Goal: Answer question/provide support: Answer question/provide support

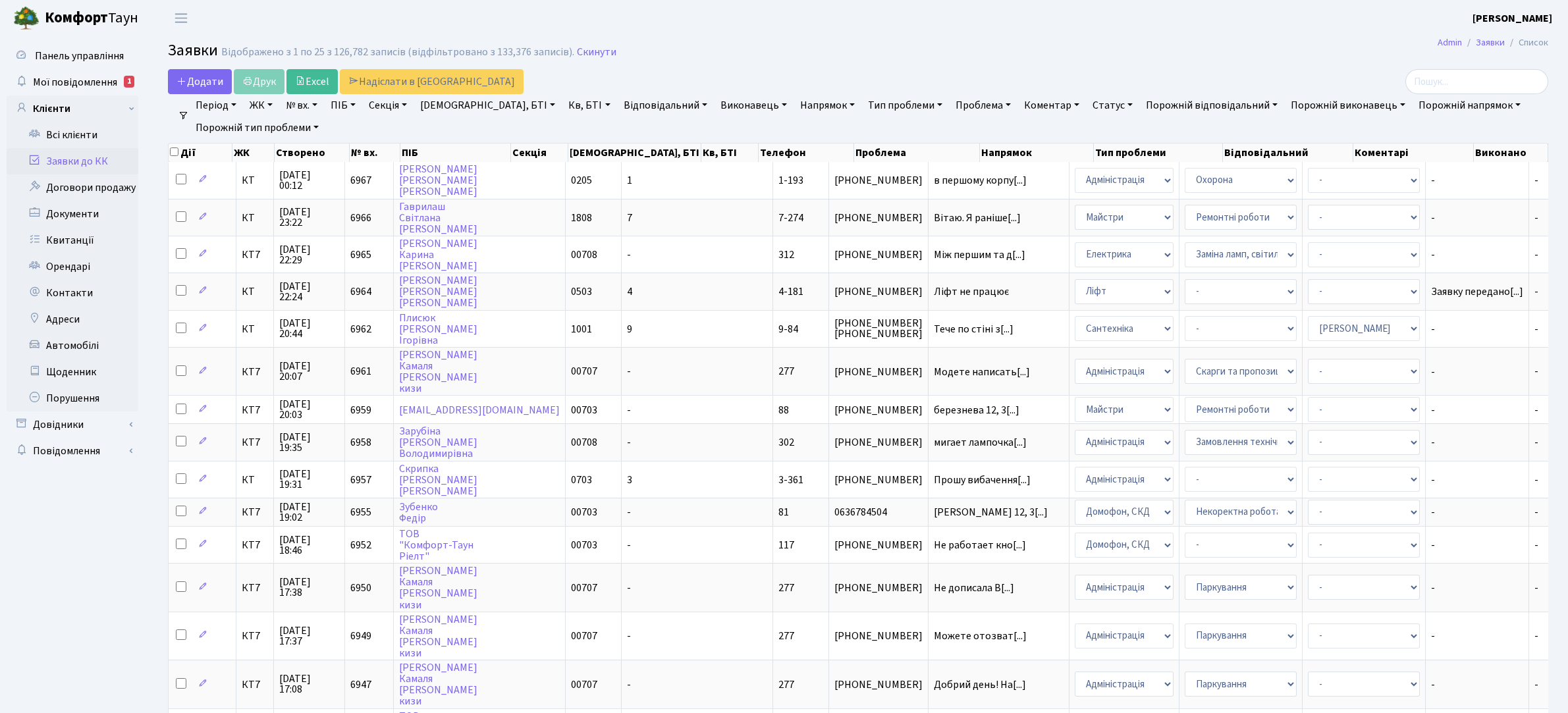
select select "25"
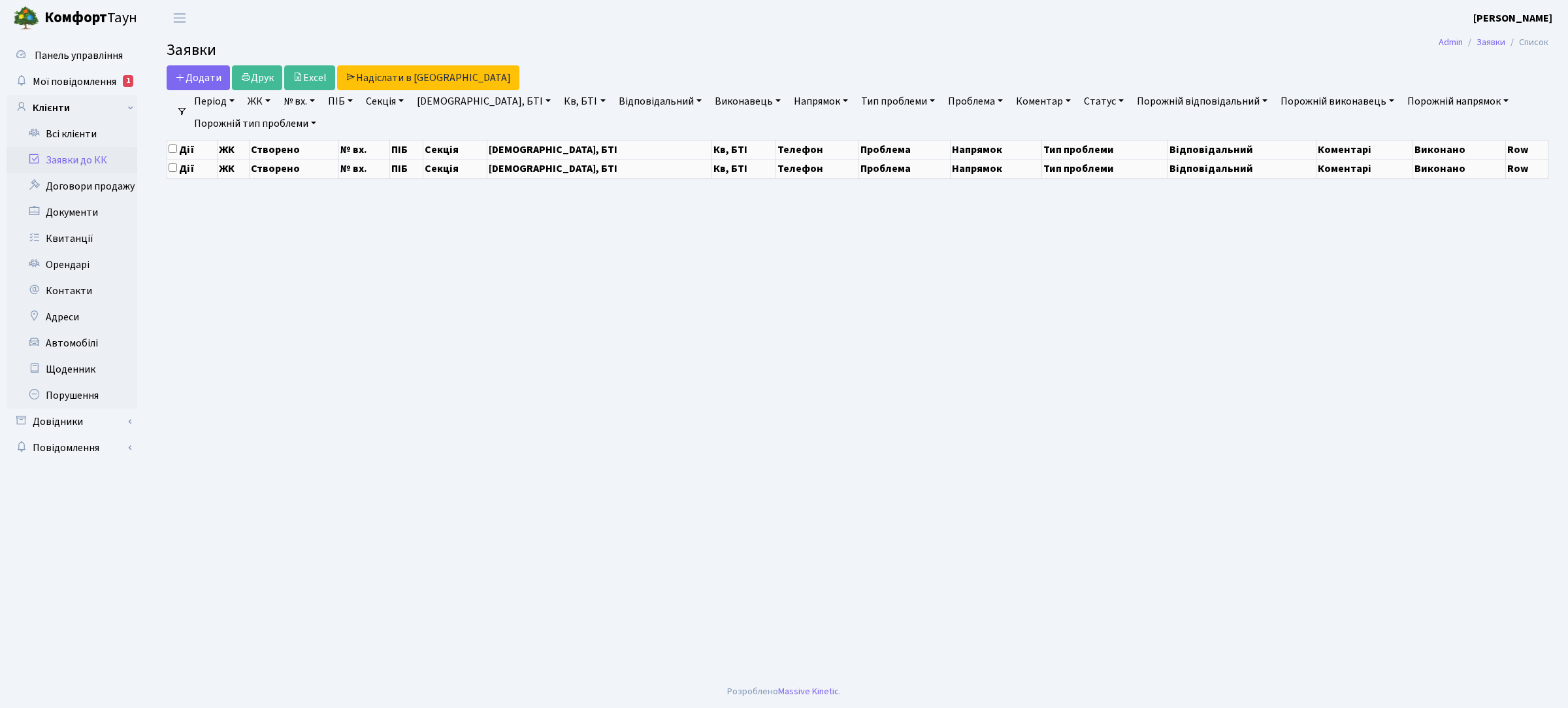
select select "25"
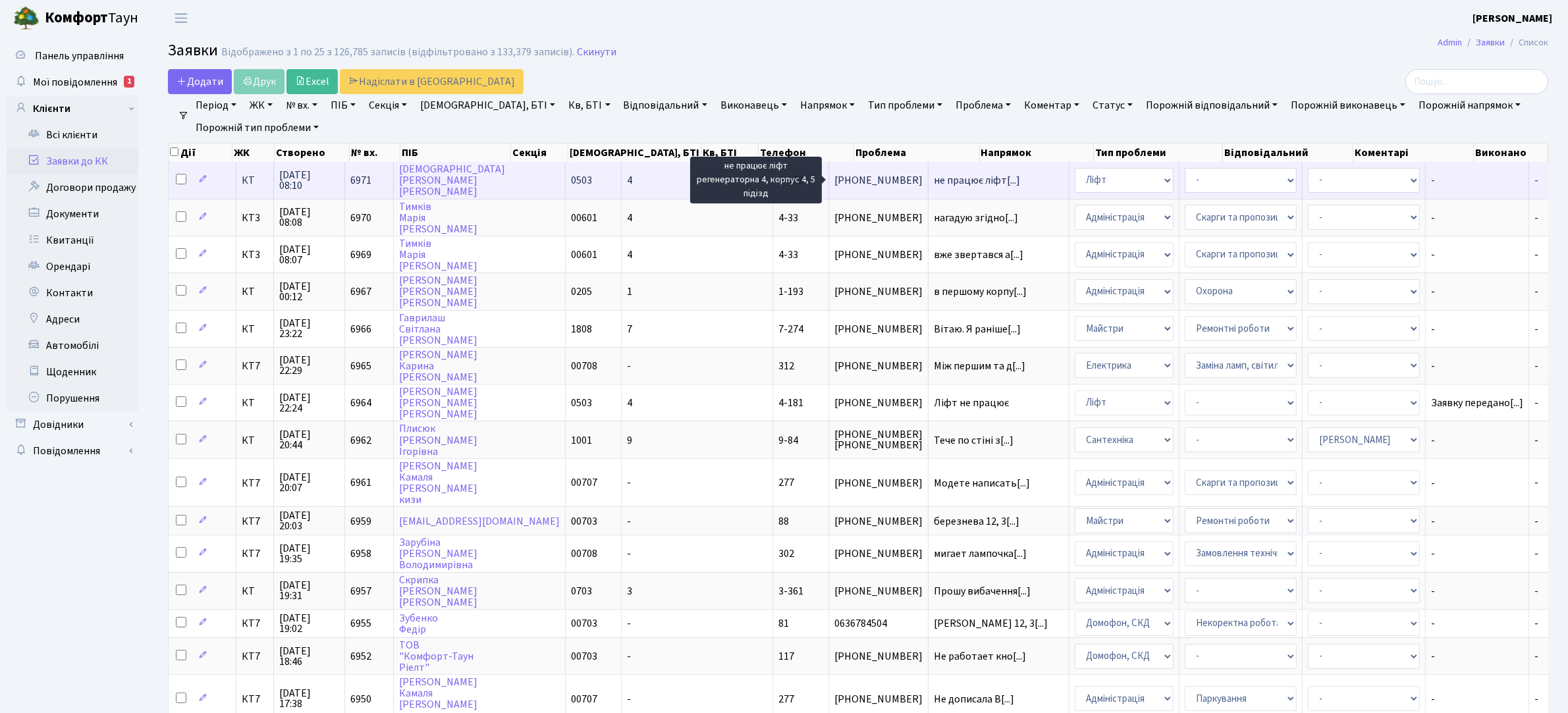
click at [934, 176] on span "не працює ліфт[...]" at bounding box center [977, 180] width 86 height 15
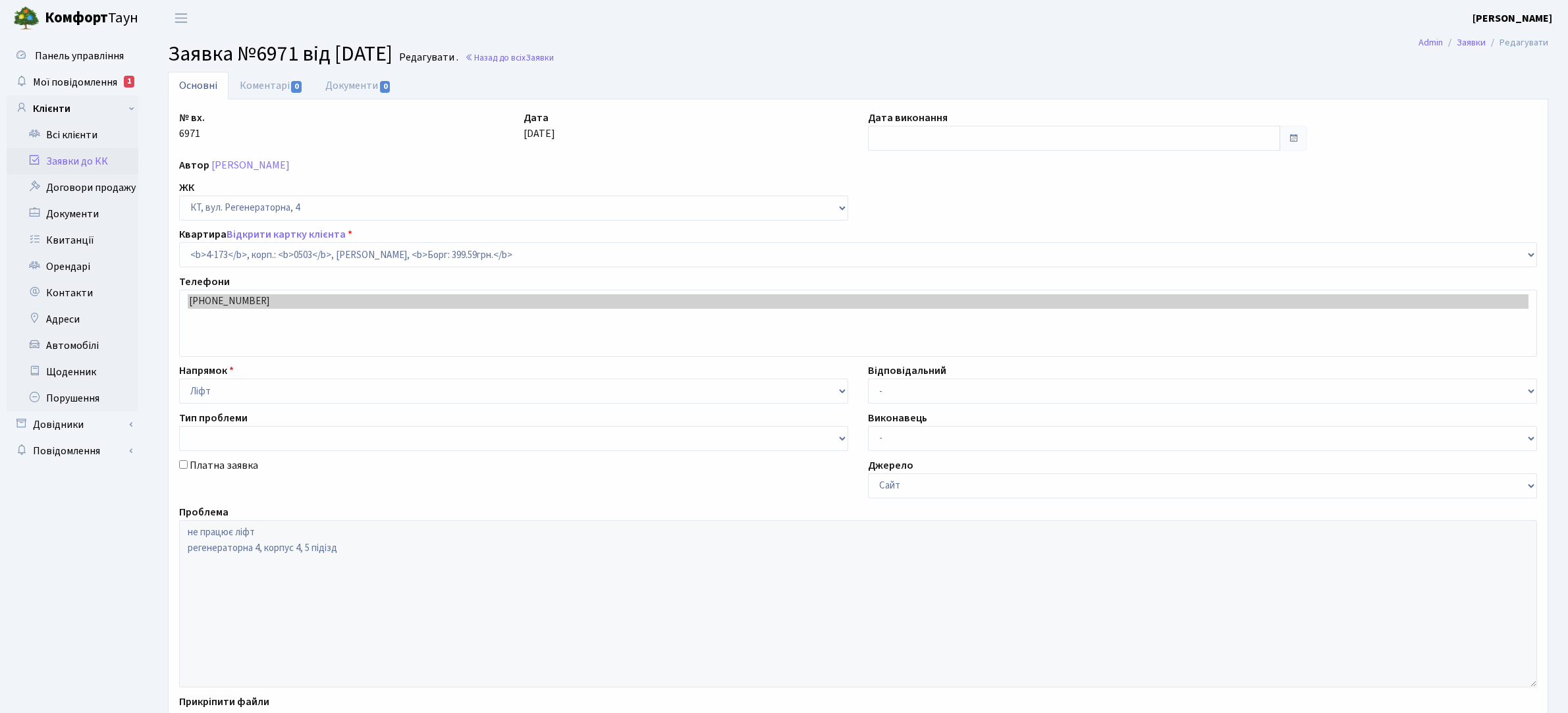
select select "1099"
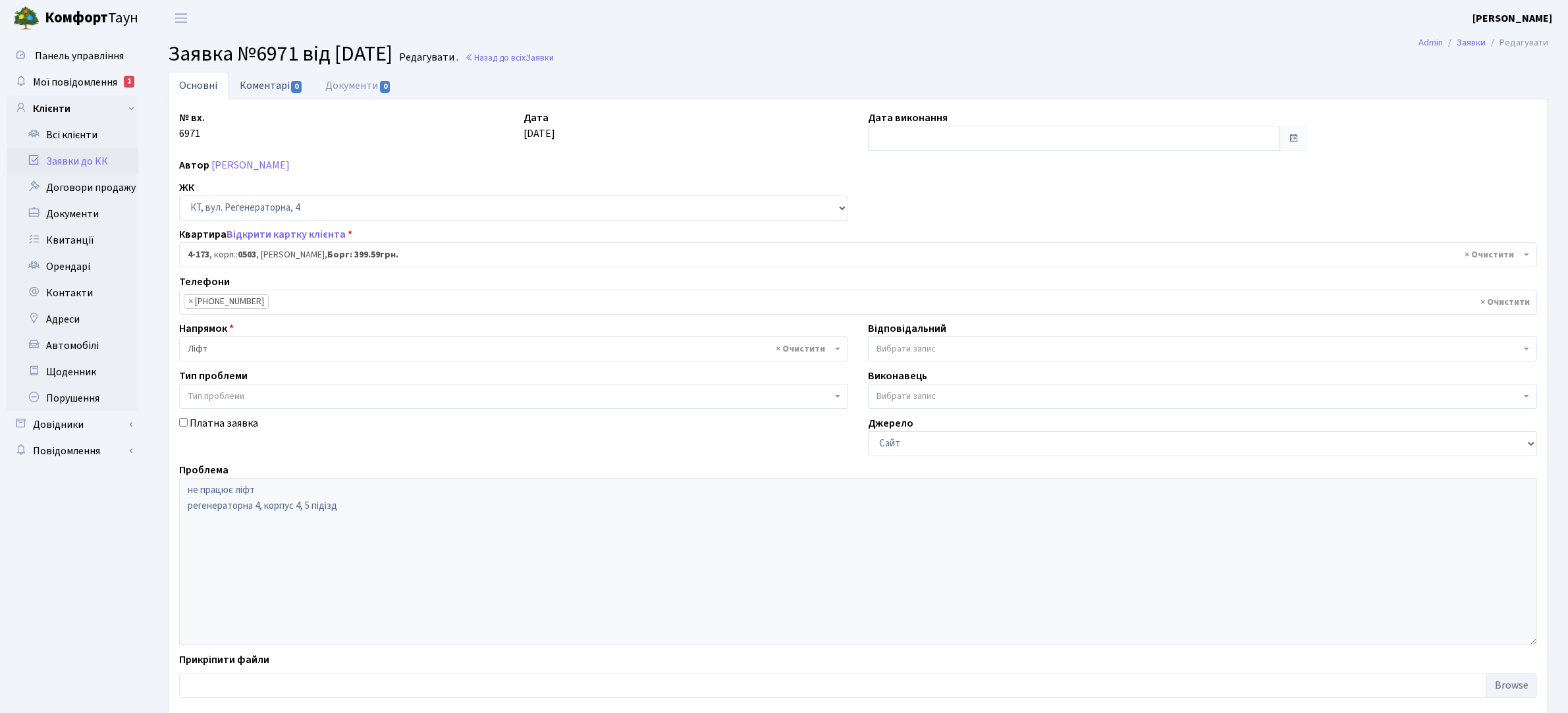
click at [272, 86] on link "Коментарі 0" at bounding box center [271, 85] width 86 height 27
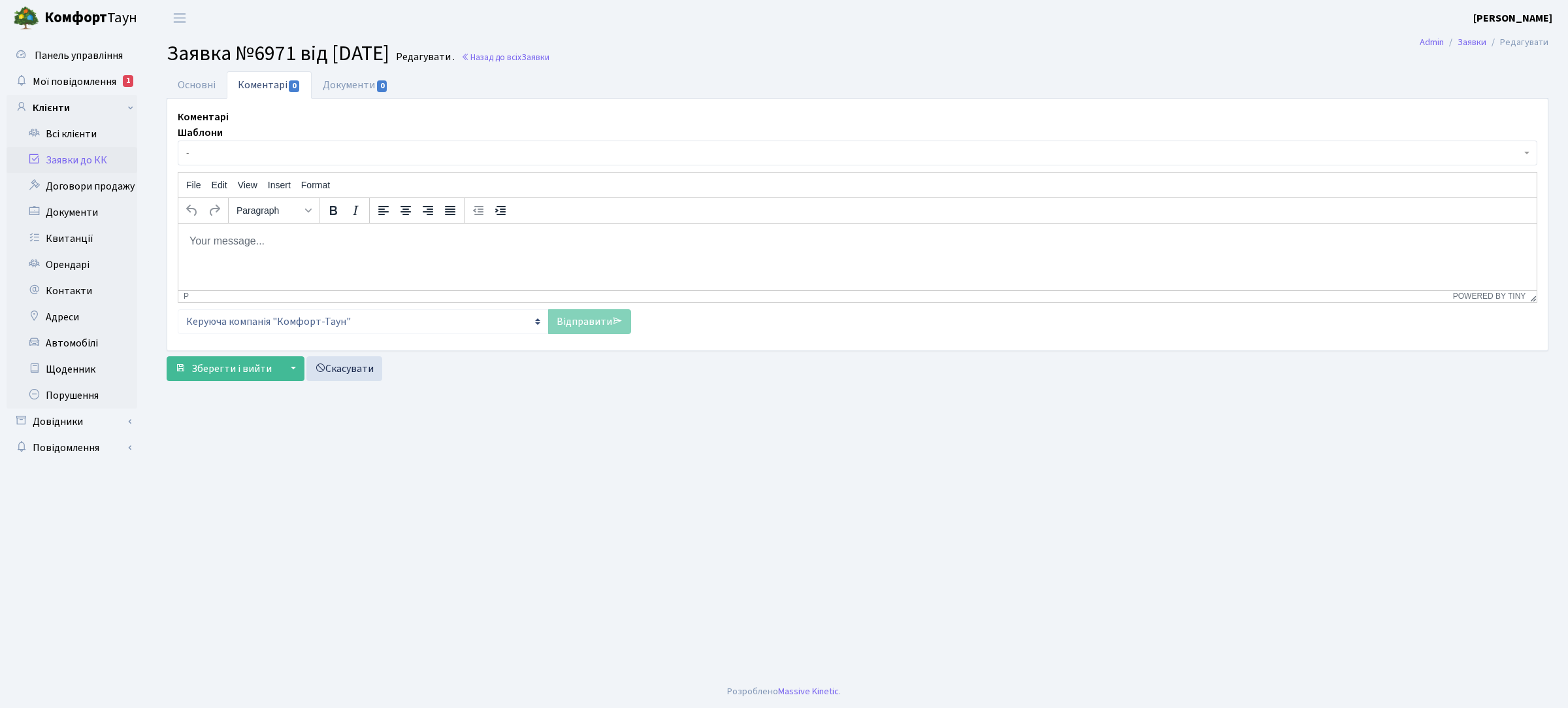
click at [235, 238] on body "Rich Text Area. Press ALT-0 for help." at bounding box center [857, 240] width 1337 height 14
click at [578, 319] on link "Відправити" at bounding box center [590, 321] width 83 height 25
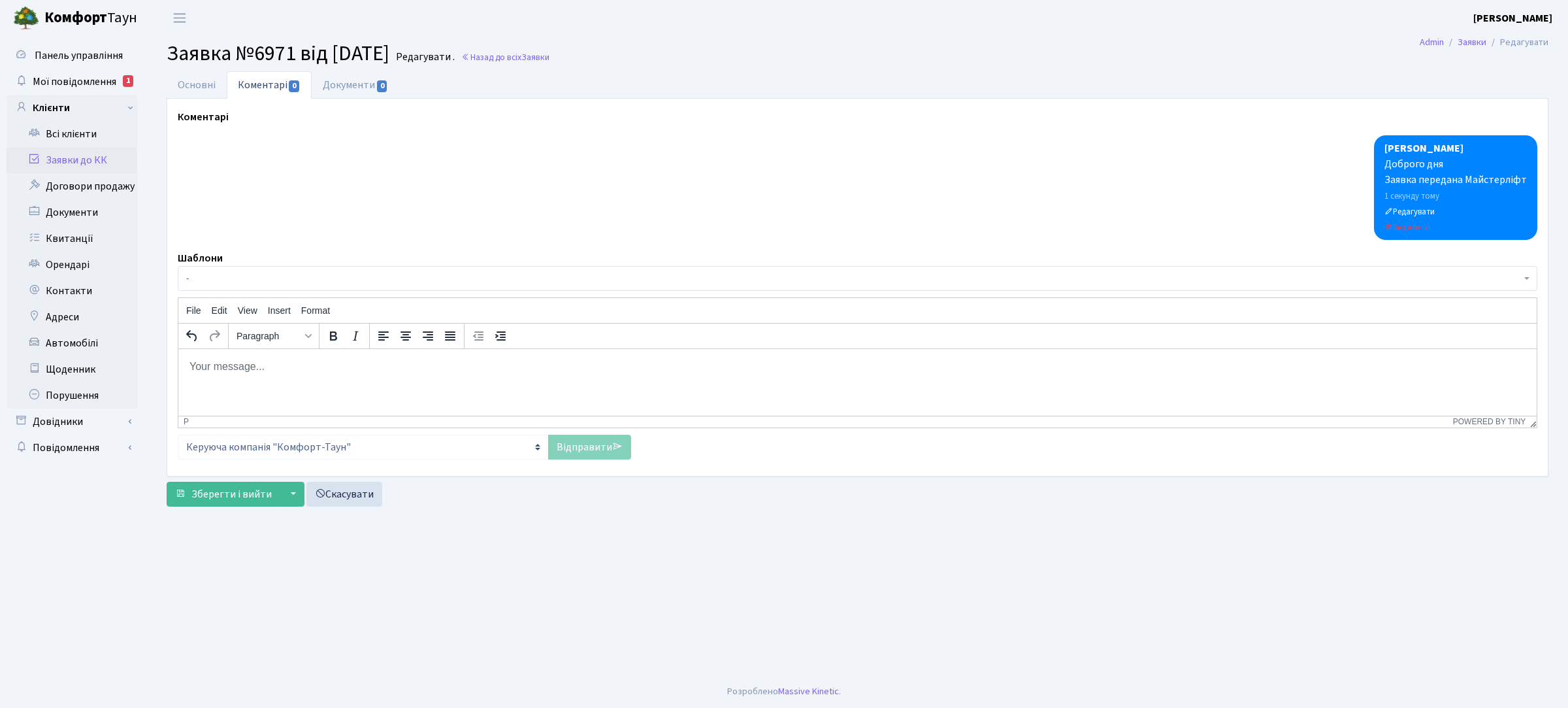
click at [86, 158] on link "Заявки до КК" at bounding box center [72, 160] width 130 height 26
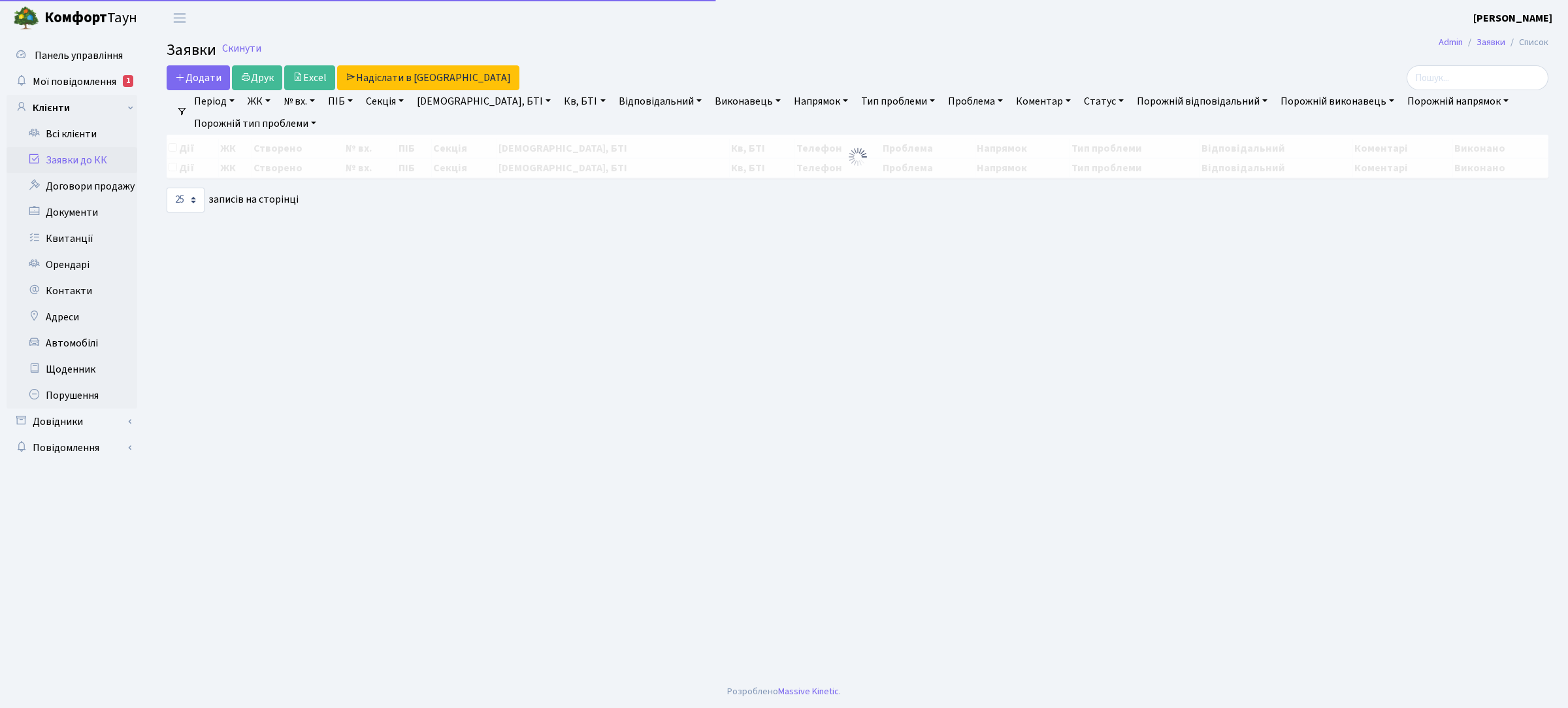
select select "25"
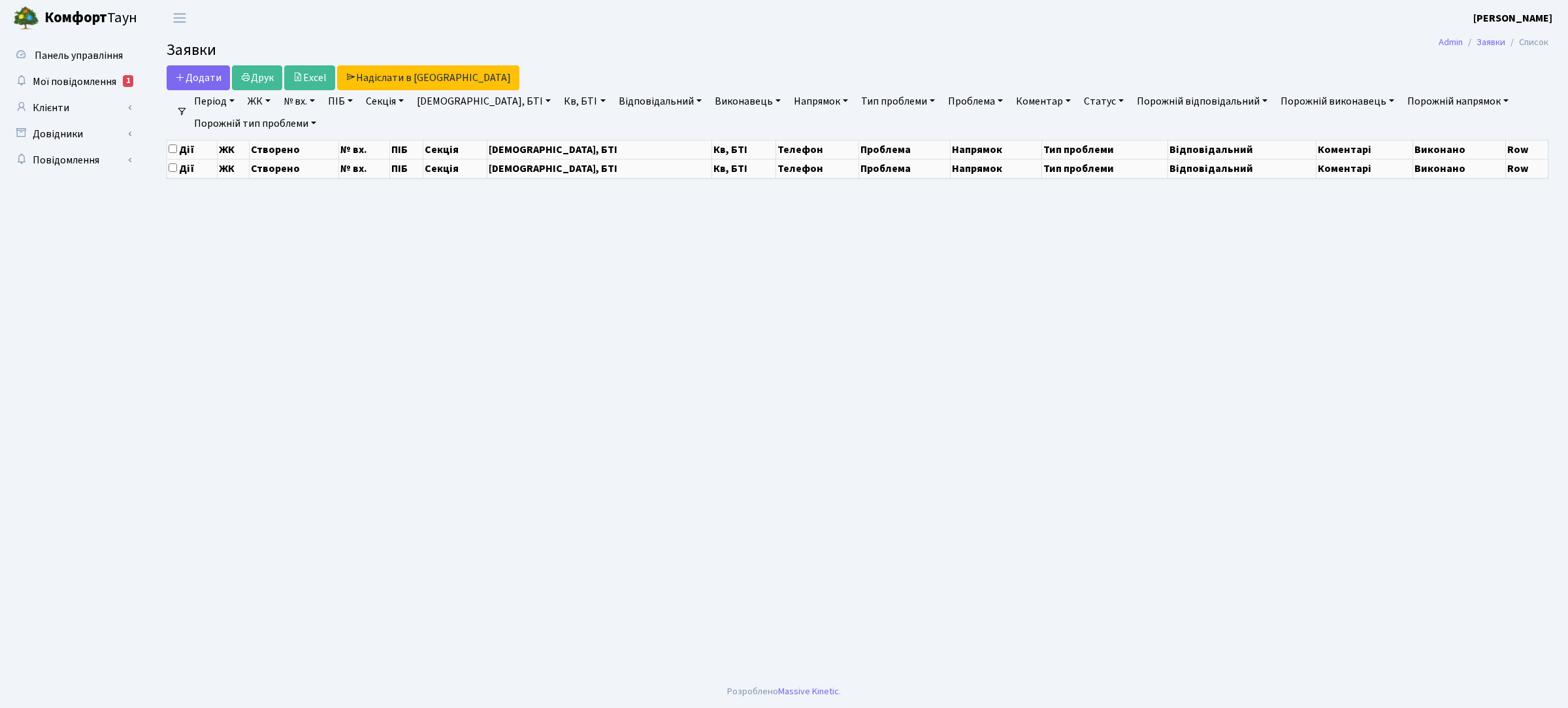
select select "25"
